Goal: Task Accomplishment & Management: Complete application form

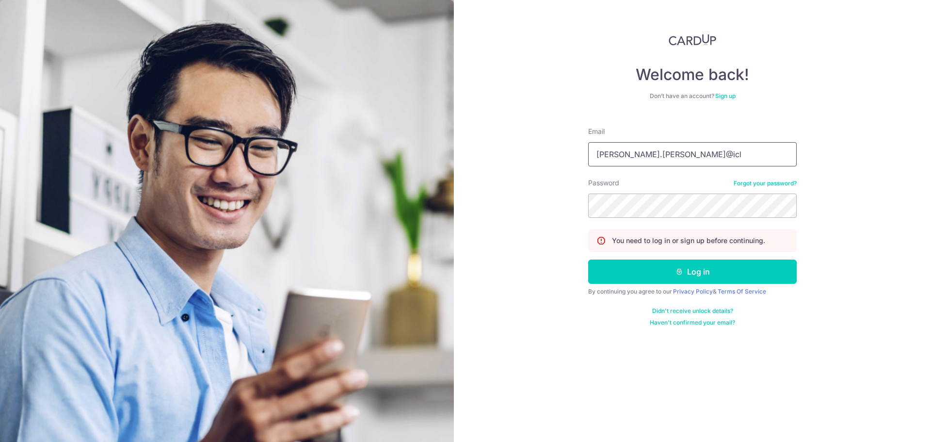
type input "jeremy.yow@icloud.com"
click at [588, 259] on button "Log in" at bounding box center [692, 271] width 209 height 24
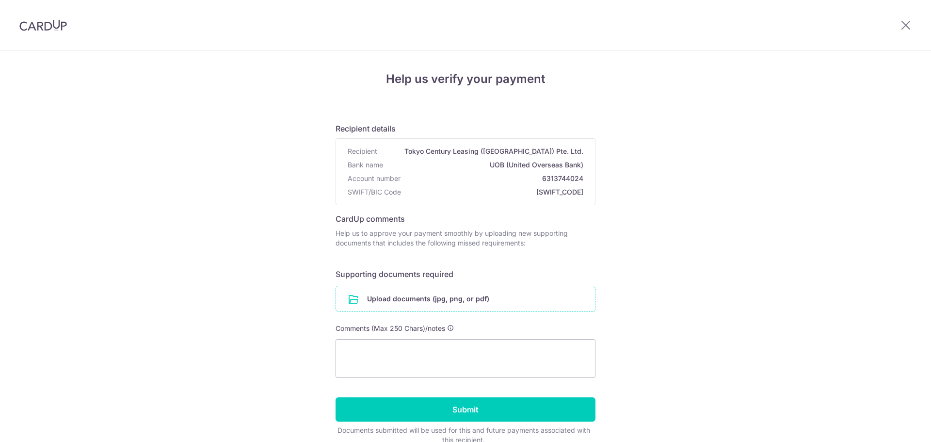
scroll to position [48, 0]
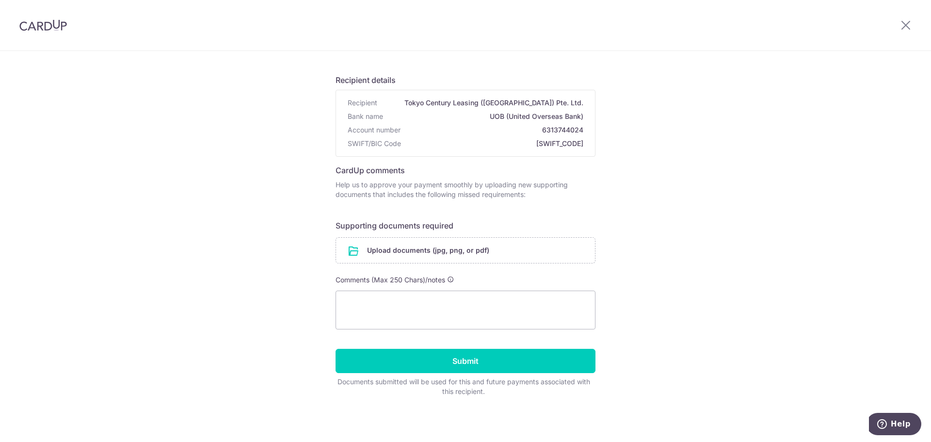
drag, startPoint x: 420, startPoint y: 186, endPoint x: 515, endPoint y: 193, distance: 95.4
click at [515, 193] on p "Help us to approve your payment smoothly by uploading new supporting documents …" at bounding box center [466, 189] width 260 height 19
click at [582, 236] on form "Recipient details Recipient Tokyo Century Leasing ([GEOGRAPHIC_DATA]) Pte. Ltd.…" at bounding box center [466, 231] width 260 height 330
click at [534, 122] on div "Recipient Tokyo Century Leasing ([GEOGRAPHIC_DATA]) Pte. Ltd. Bank name UOB (Un…" at bounding box center [465, 123] width 259 height 66
drag, startPoint x: 490, startPoint y: 116, endPoint x: 574, endPoint y: 138, distance: 86.7
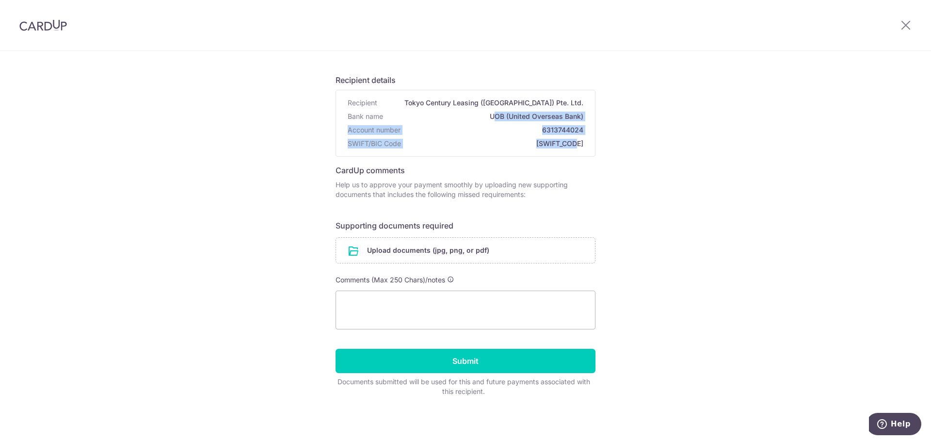
click at [574, 138] on div "Recipient Tokyo Century Leasing ([GEOGRAPHIC_DATA]) Pte. Ltd. Bank name UOB (Un…" at bounding box center [465, 123] width 259 height 66
click at [630, 201] on div "Help us verify your payment Recipient details Recipient Tokyo Century Leasing (…" at bounding box center [465, 221] width 931 height 439
click at [514, 310] on textarea at bounding box center [466, 309] width 260 height 39
type textarea "P"
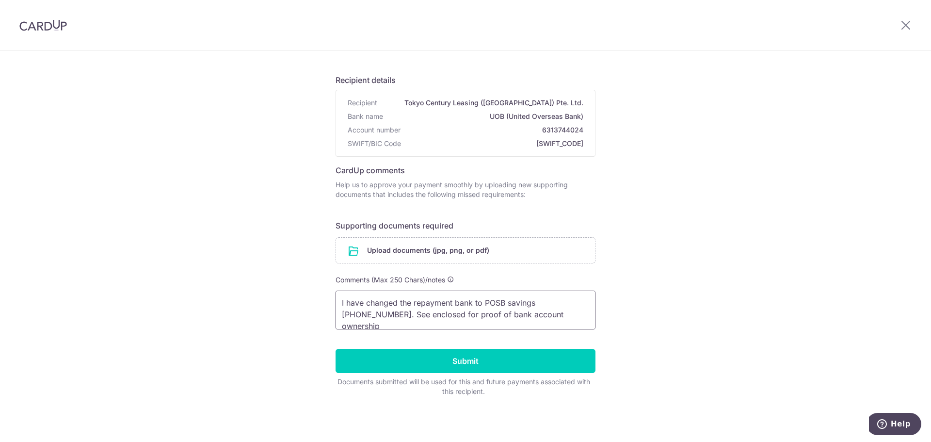
type textarea "I have changed the repayment bank to POSB savings [PHONE_NUMBER]. See enclosed …"
drag, startPoint x: 540, startPoint y: 128, endPoint x: 546, endPoint y: 141, distance: 13.7
click at [546, 141] on div "Recipient Tokyo Century Leasing ([GEOGRAPHIC_DATA]) Pte. Ltd. Bank name UOB (Un…" at bounding box center [465, 123] width 259 height 66
click at [546, 141] on span "[SWIFT_CODE]" at bounding box center [494, 144] width 178 height 10
click at [530, 247] on input "file" at bounding box center [465, 250] width 259 height 25
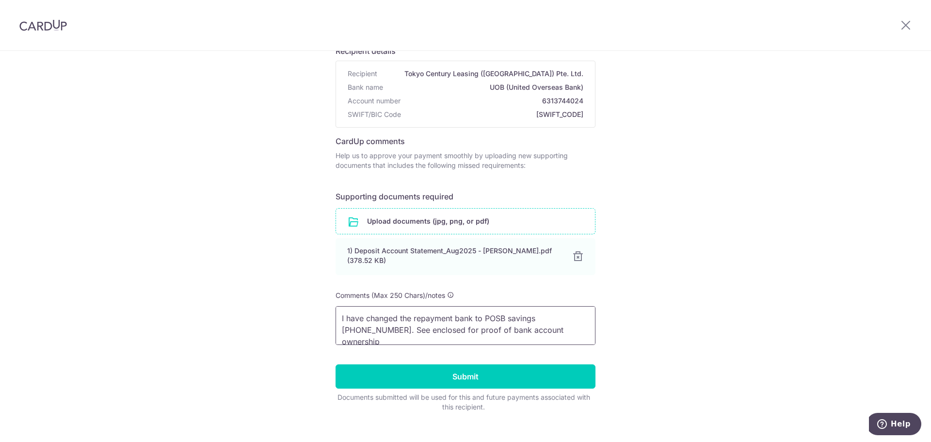
scroll to position [93, 0]
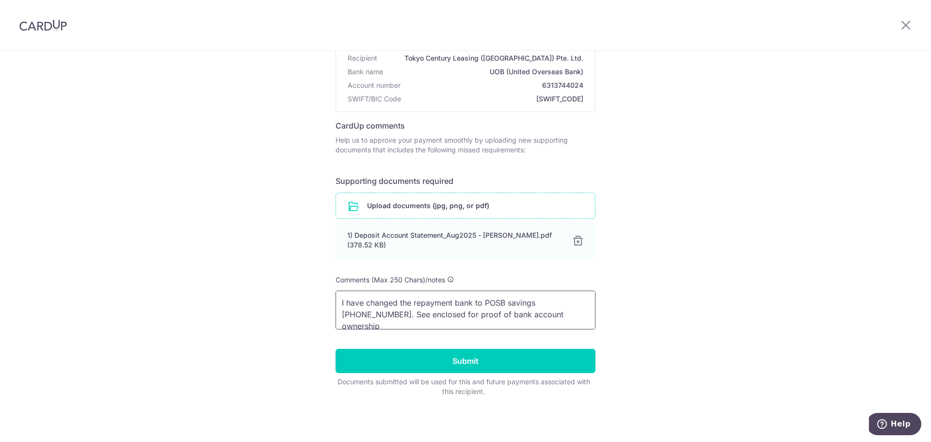
click at [558, 323] on textarea "I have changed the repayment bank to POSB savings [PHONE_NUMBER]. See enclosed …" at bounding box center [466, 309] width 260 height 39
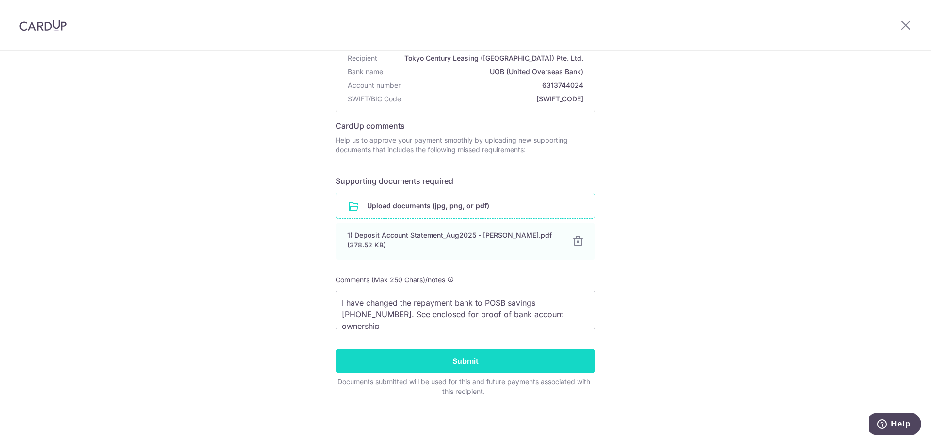
click at [465, 359] on input "Submit" at bounding box center [466, 361] width 260 height 24
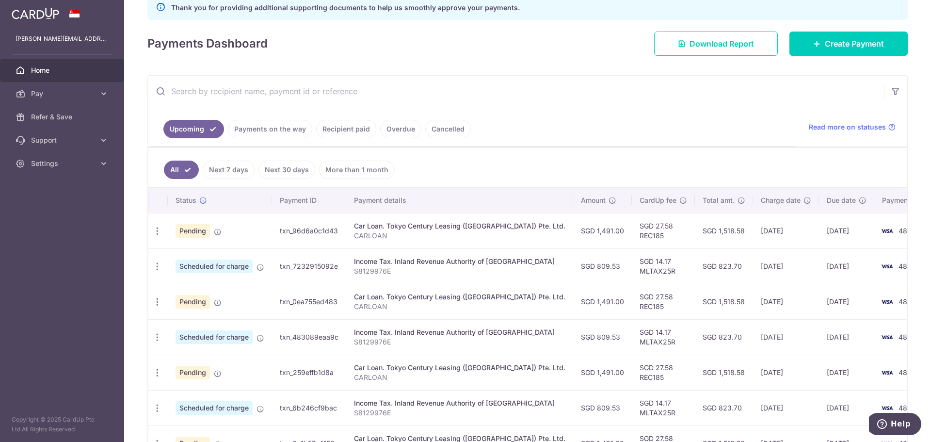
scroll to position [145, 0]
